Goal: Information Seeking & Learning: Learn about a topic

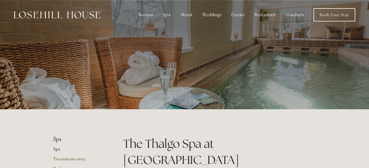
click at [294, 13] on link "Vouchers" at bounding box center [294, 14] width 27 height 11
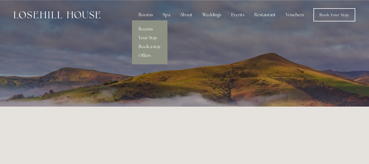
click at [146, 14] on div "Rooms" at bounding box center [145, 14] width 23 height 11
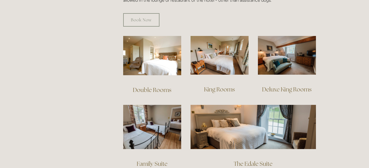
scroll to position [367, 0]
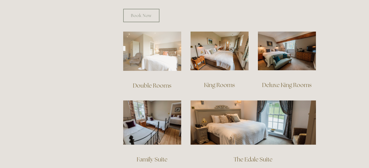
click at [153, 47] on img at bounding box center [152, 51] width 58 height 39
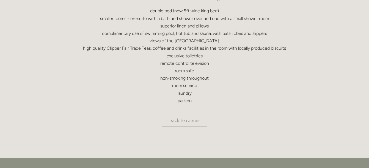
scroll to position [178, 0]
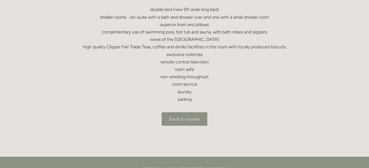
click at [185, 120] on link "back to rooms" at bounding box center [185, 118] width 46 height 13
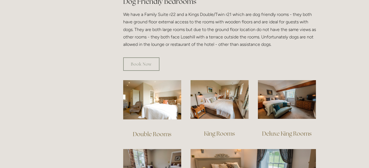
scroll to position [320, 0]
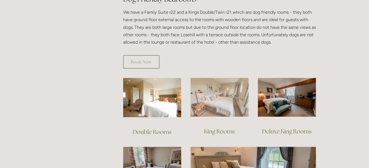
click at [218, 98] on img at bounding box center [220, 97] width 58 height 39
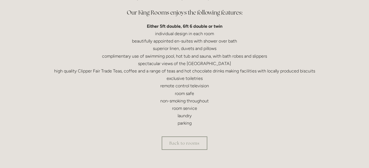
scroll to position [165, 0]
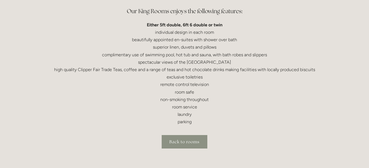
click at [187, 142] on link "Back to rooms" at bounding box center [185, 141] width 46 height 13
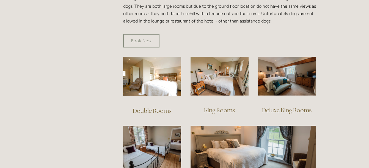
scroll to position [350, 0]
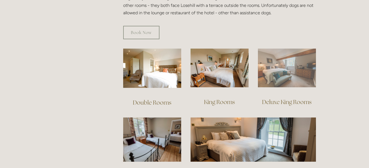
click at [282, 64] on img at bounding box center [287, 68] width 58 height 39
